Goal: Task Accomplishment & Management: Manage account settings

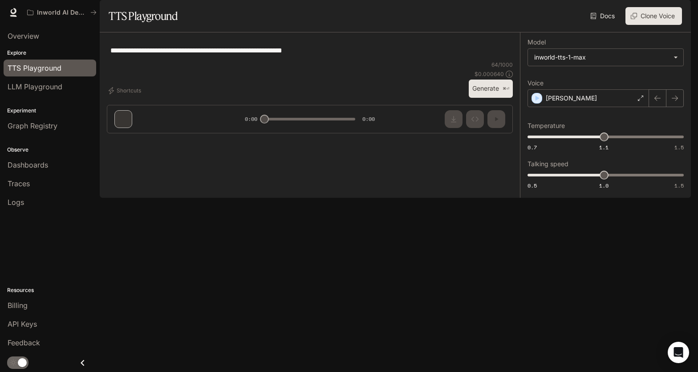
type input "**********"
type input "****"
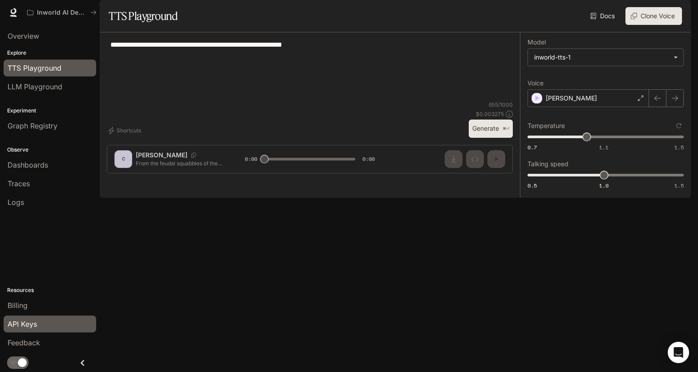
click at [33, 320] on span "API Keys" at bounding box center [22, 324] width 29 height 11
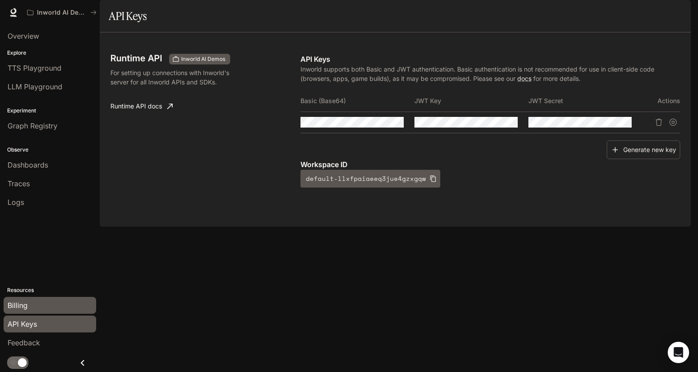
click at [31, 302] on div "Billing" at bounding box center [50, 305] width 85 height 11
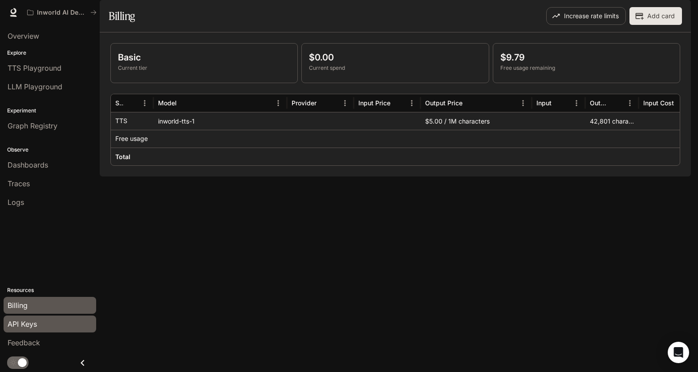
click at [29, 324] on span "API Keys" at bounding box center [22, 324] width 29 height 11
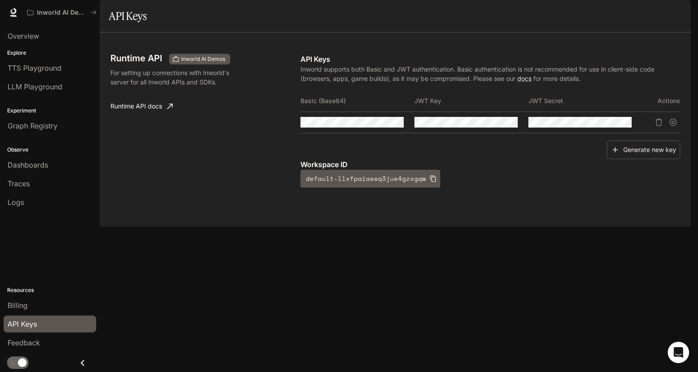
click at [132, 115] on link "Runtime API docs" at bounding box center [141, 106] width 69 height 18
click at [21, 197] on span "Logs" at bounding box center [16, 202] width 16 height 11
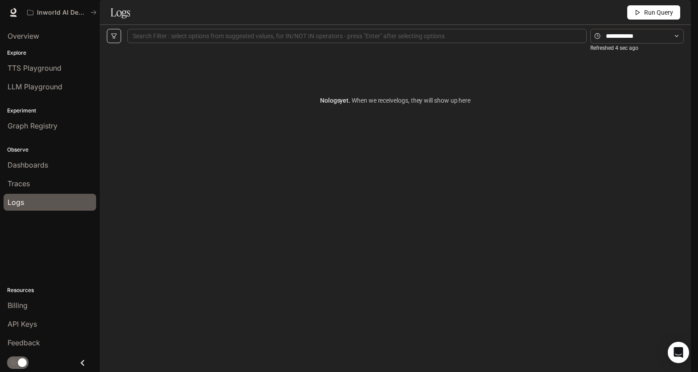
click at [115, 43] on button "button" at bounding box center [114, 36] width 14 height 14
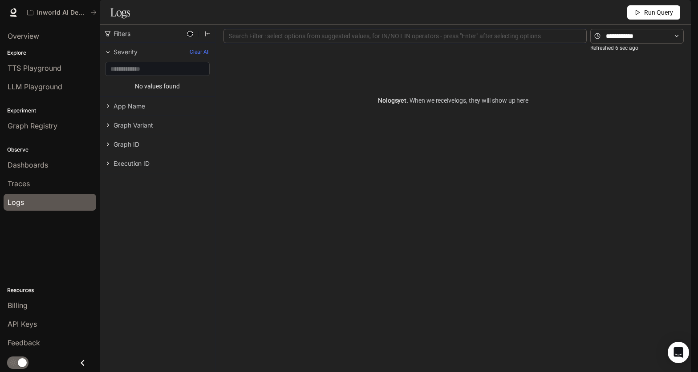
click at [129, 110] on span "App Name" at bounding box center [128, 106] width 31 height 8
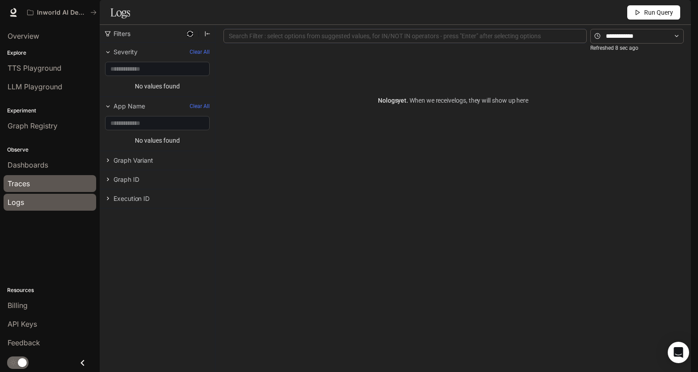
click at [39, 183] on div "Traces" at bounding box center [50, 183] width 85 height 11
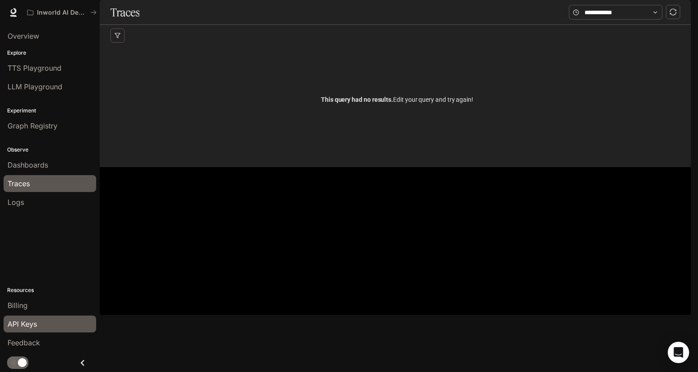
click at [31, 325] on span "API Keys" at bounding box center [22, 324] width 29 height 11
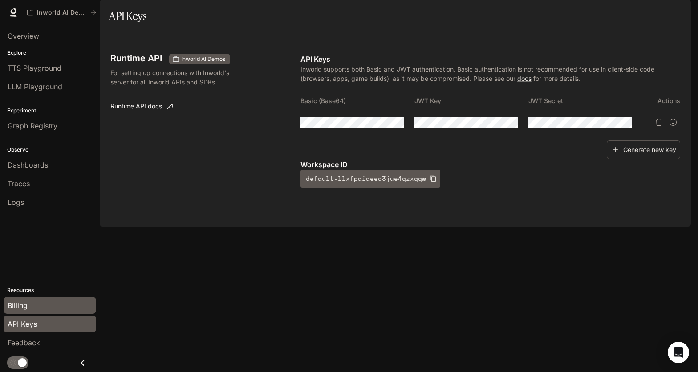
click at [29, 305] on div "Billing" at bounding box center [50, 305] width 85 height 11
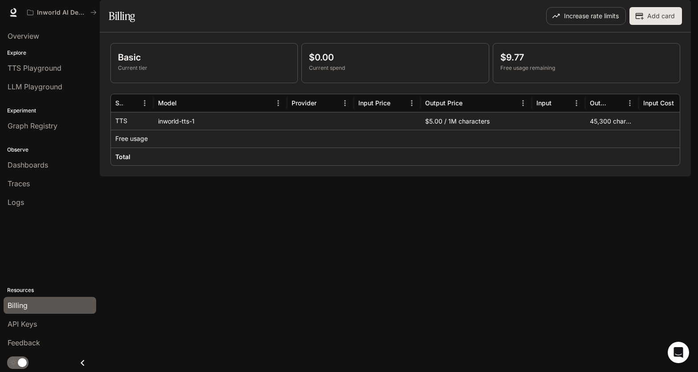
click at [602, 130] on div "45,300 characters" at bounding box center [611, 121] width 53 height 18
click at [602, 112] on div "Output" at bounding box center [606, 102] width 33 height 17
click at [31, 69] on span "TTS Playground" at bounding box center [35, 68] width 54 height 11
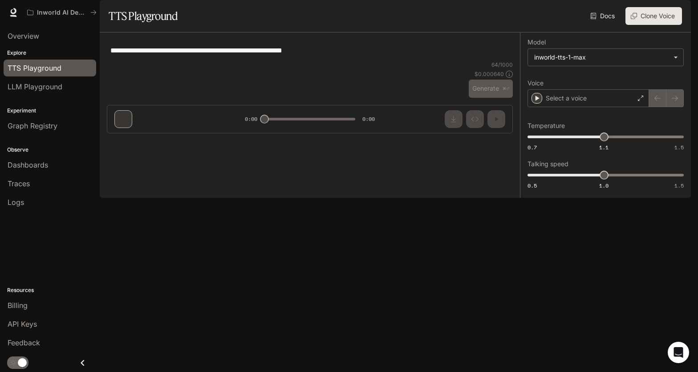
type textarea "**********"
type input "**********"
type input "****"
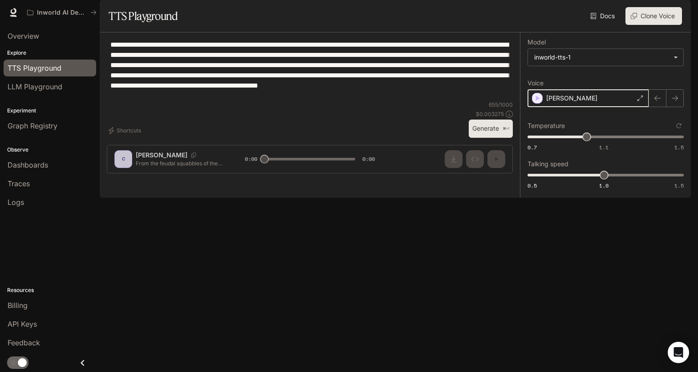
click at [536, 101] on icon "button" at bounding box center [538, 98] width 4 height 5
click at [640, 101] on icon at bounding box center [640, 98] width 5 height 5
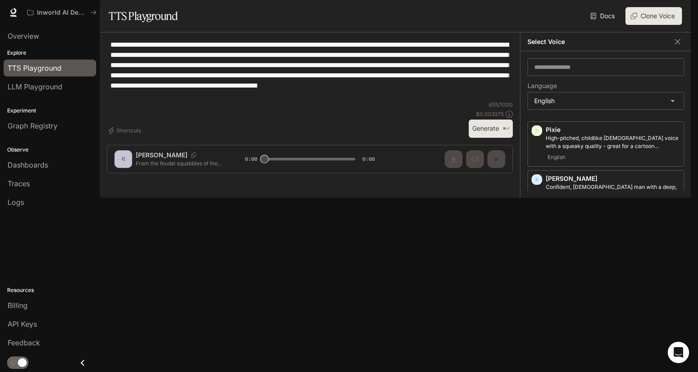
scroll to position [477, 0]
click at [540, 283] on icon "button" at bounding box center [536, 281] width 9 height 9
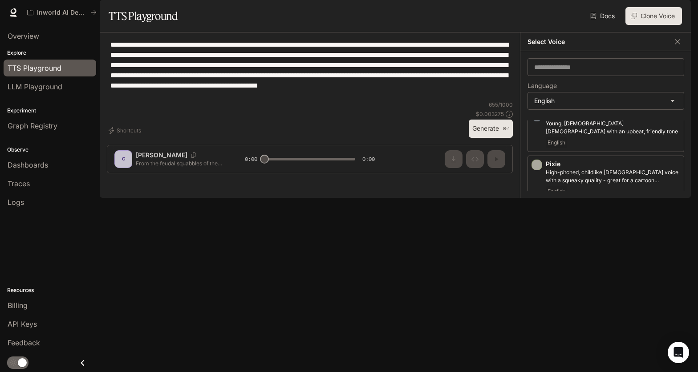
scroll to position [446, 0]
click at [534, 219] on icon "button" at bounding box center [536, 214] width 9 height 9
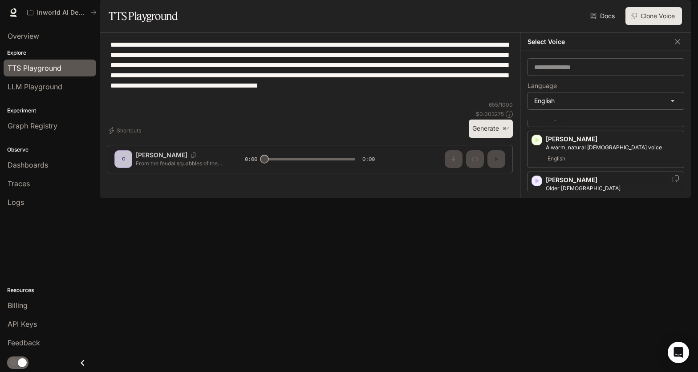
click at [534, 186] on icon "button" at bounding box center [536, 181] width 9 height 9
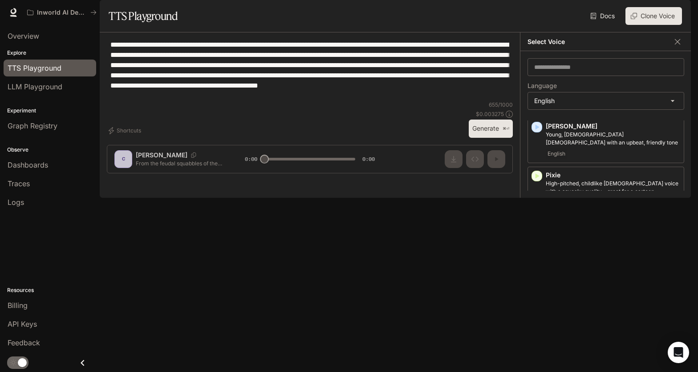
click at [537, 230] on icon "button" at bounding box center [536, 225] width 9 height 9
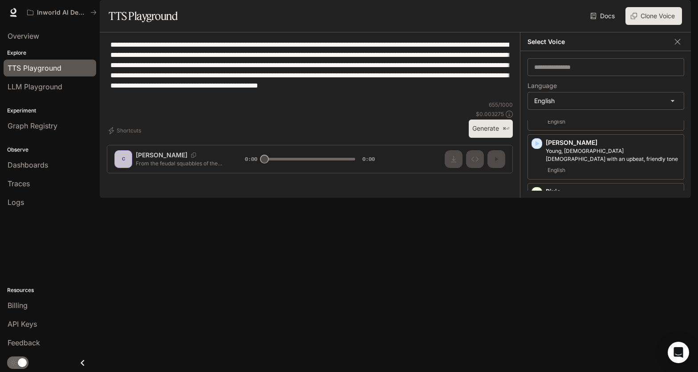
scroll to position [418, 0]
click at [31, 316] on link "API Keys" at bounding box center [50, 324] width 93 height 17
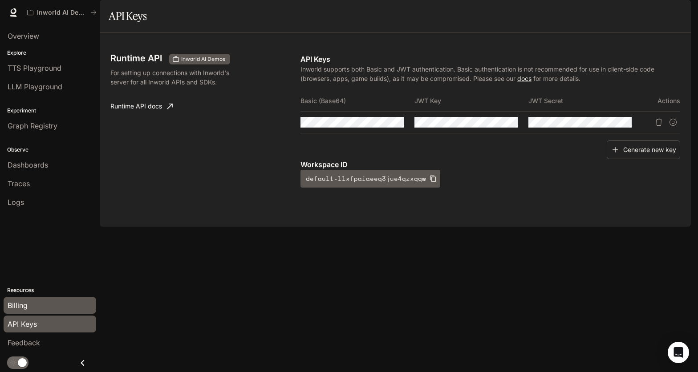
click at [32, 304] on div "Billing" at bounding box center [50, 305] width 85 height 11
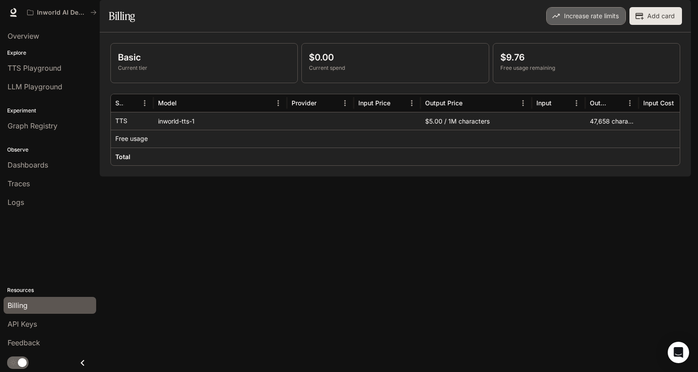
click at [604, 25] on button "Increase rate limits" at bounding box center [586, 16] width 80 height 18
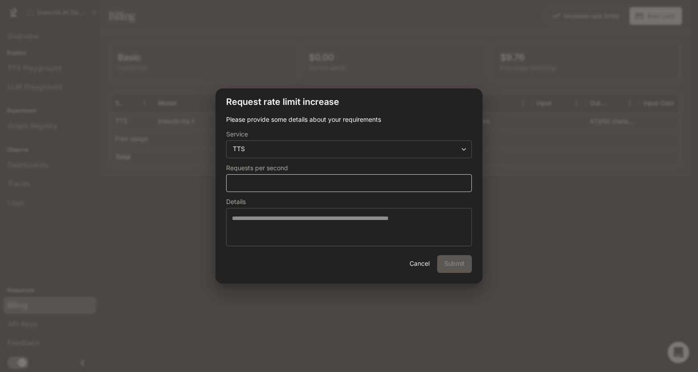
click at [332, 176] on div "* ​" at bounding box center [349, 183] width 246 height 18
click at [515, 205] on div "**********" at bounding box center [349, 186] width 698 height 372
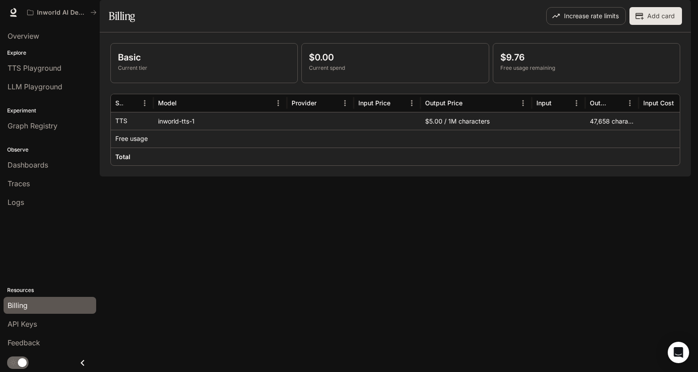
click at [658, 25] on button "Add card" at bounding box center [655, 16] width 52 height 18
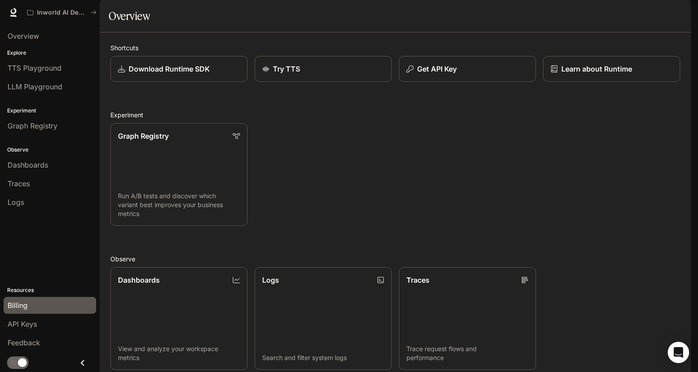
click at [19, 303] on span "Billing" at bounding box center [18, 305] width 20 height 11
